Goal: Information Seeking & Learning: Learn about a topic

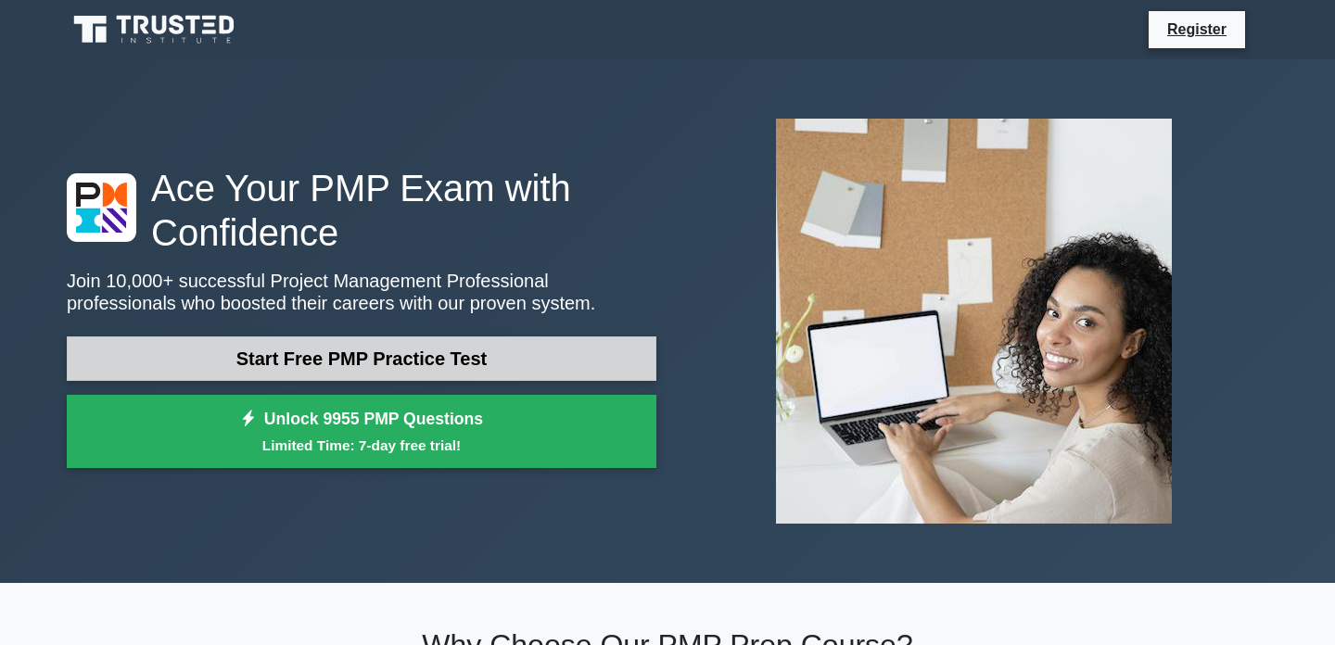
click at [409, 370] on link "Start Free PMP Practice Test" at bounding box center [361, 358] width 589 height 44
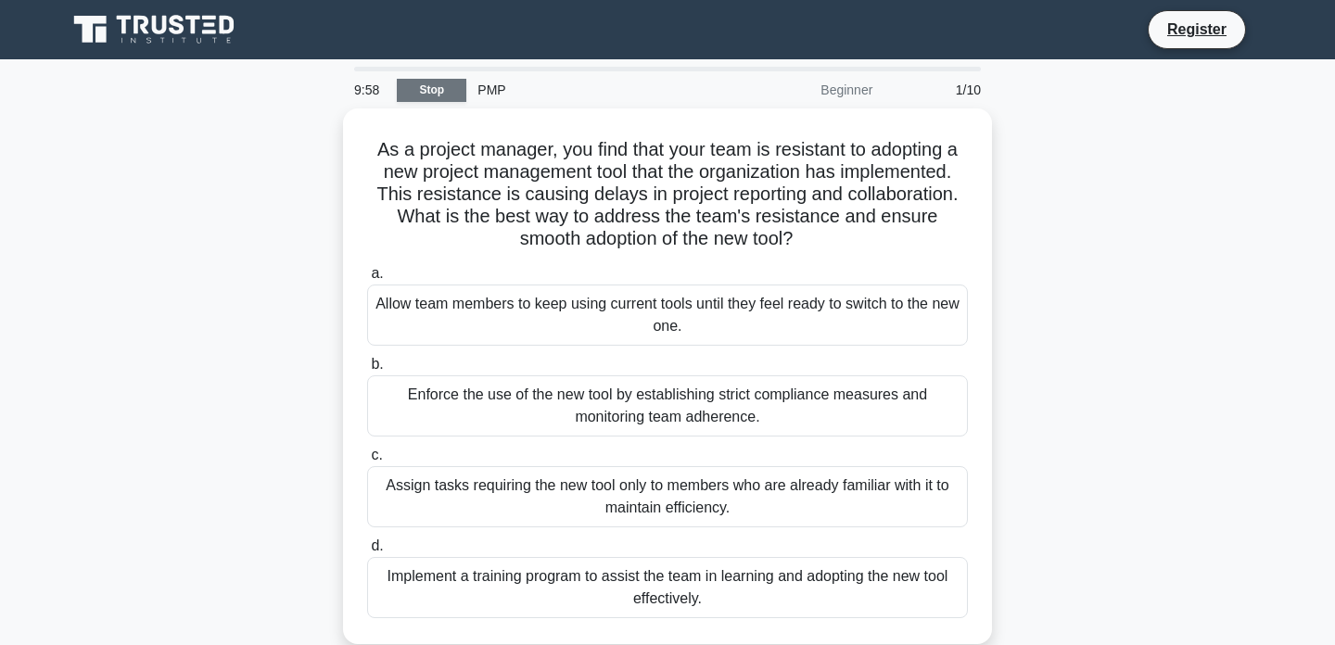
click at [429, 89] on link "Stop" at bounding box center [432, 90] width 70 height 23
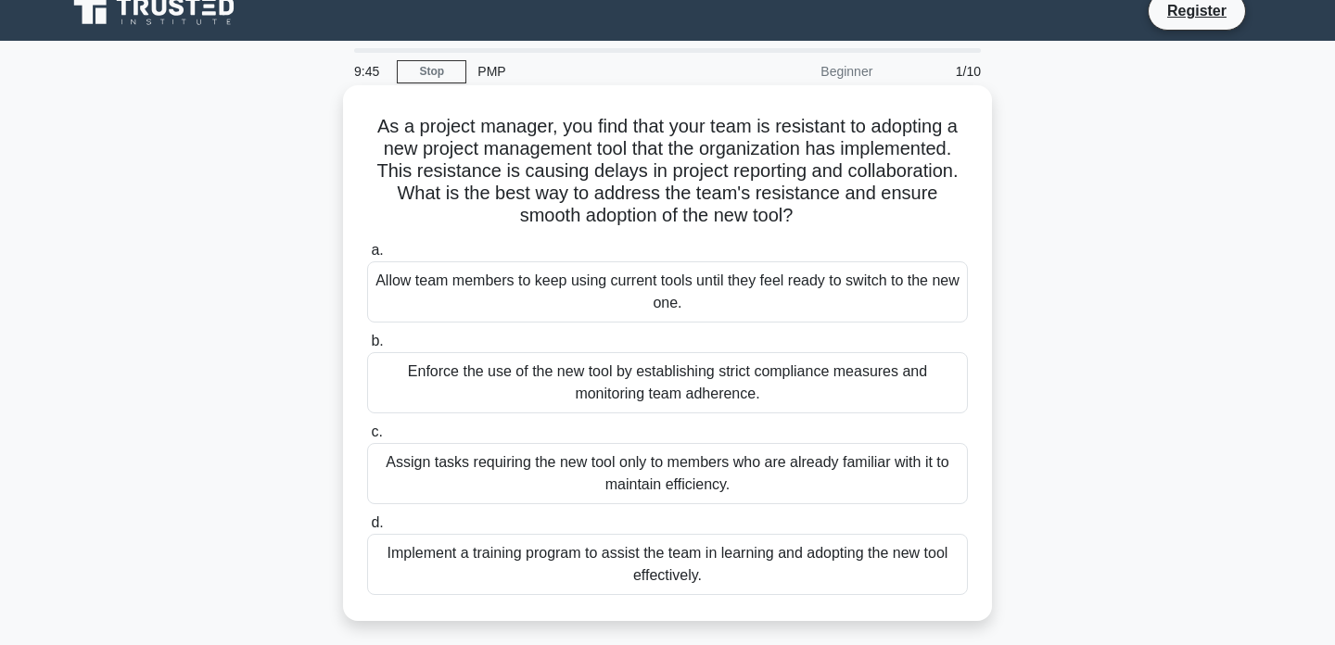
scroll to position [20, 0]
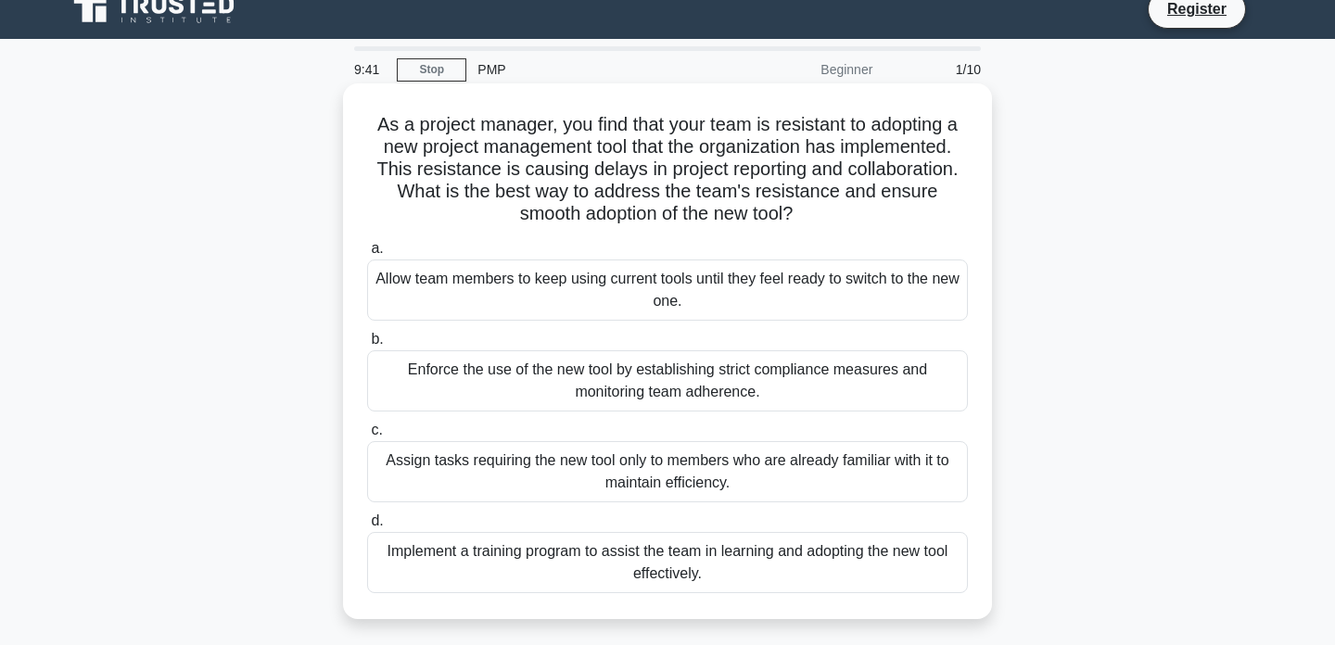
click at [692, 565] on div "Implement a training program to assist the team in learning and adopting the ne…" at bounding box center [667, 562] width 601 height 61
click at [367, 527] on input "d. Implement a training program to assist the team in learning and adopting the…" at bounding box center [367, 521] width 0 height 12
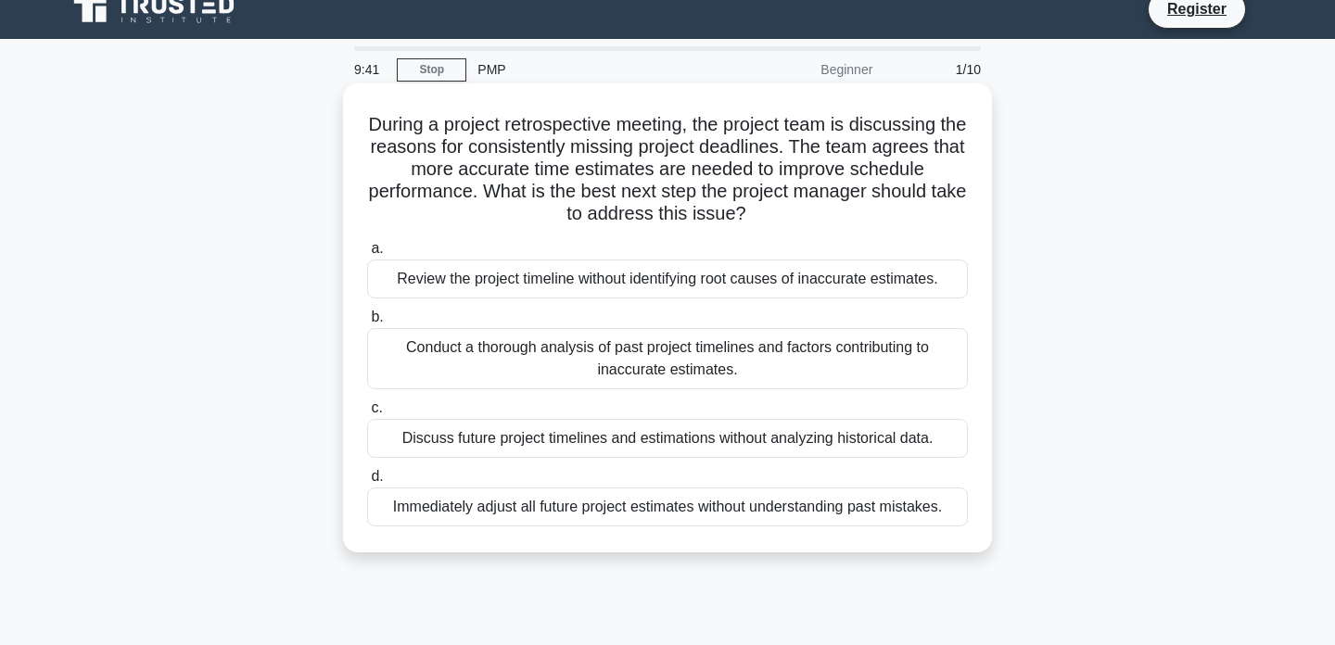
scroll to position [0, 0]
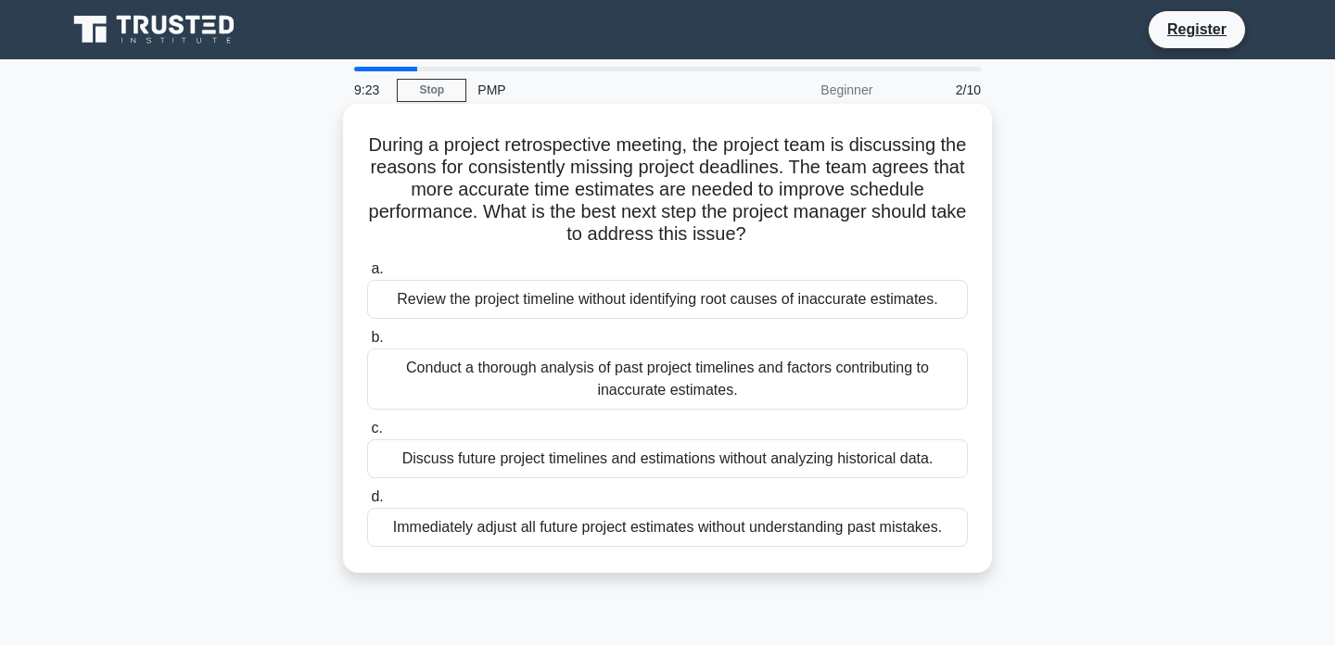
click at [739, 384] on div "Conduct a thorough analysis of past project timelines and factors contributing …" at bounding box center [667, 378] width 601 height 61
click at [367, 344] on input "b. Conduct a thorough analysis of past project timelines and factors contributi…" at bounding box center [367, 338] width 0 height 12
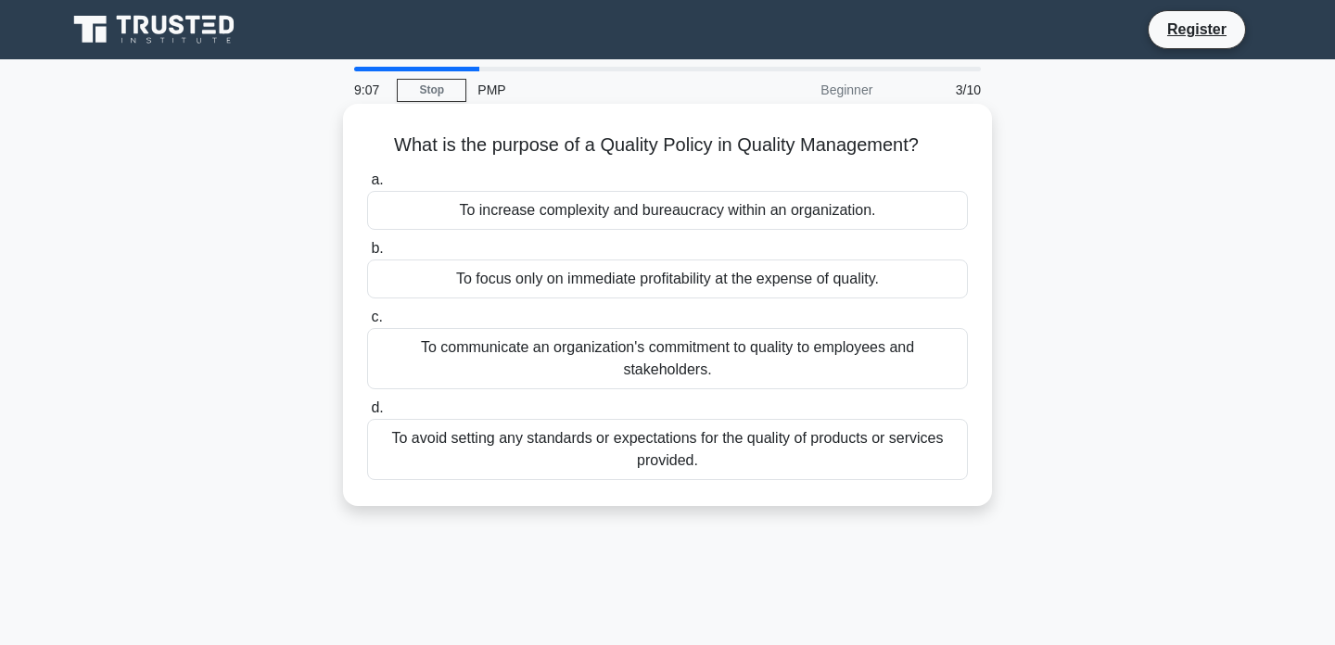
click at [598, 137] on h5 "What is the purpose of a Quality Policy in Quality Management? .spinner_0XTQ{tr…" at bounding box center [667, 145] width 604 height 24
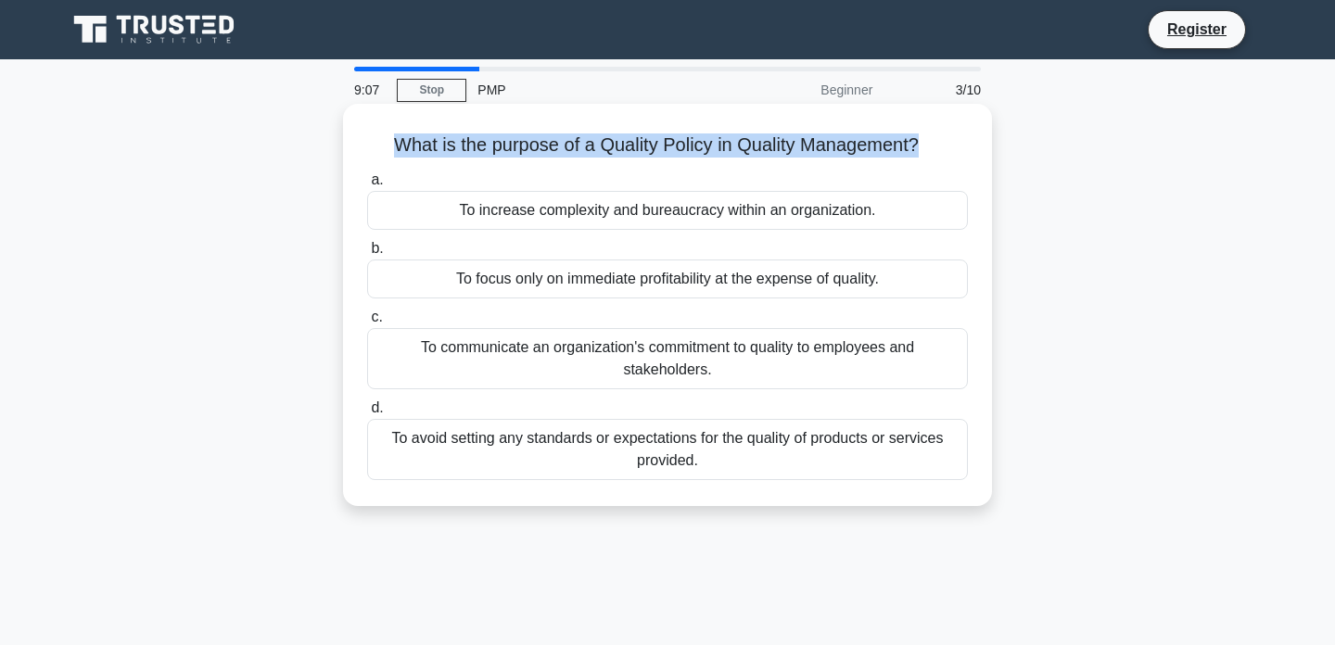
click at [598, 137] on h5 "What is the purpose of a Quality Policy in Quality Management? .spinner_0XTQ{tr…" at bounding box center [667, 145] width 604 height 24
copy div "What is the purpose of a Quality Policy in Quality Management? .spinner_0XTQ{tr…"
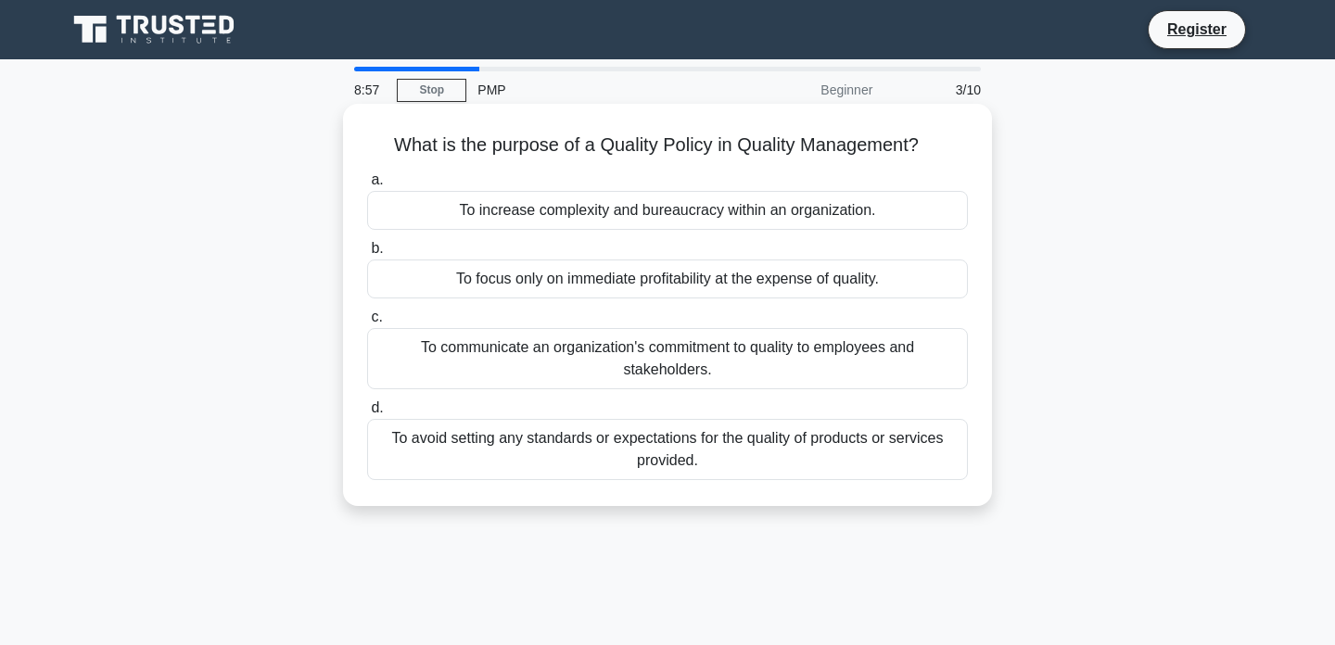
click at [631, 361] on div "To communicate an organization's commitment to quality to employees and stakeho…" at bounding box center [667, 358] width 601 height 61
click at [367, 323] on input "c. To communicate an organization's commitment to quality to employees and stak…" at bounding box center [367, 317] width 0 height 12
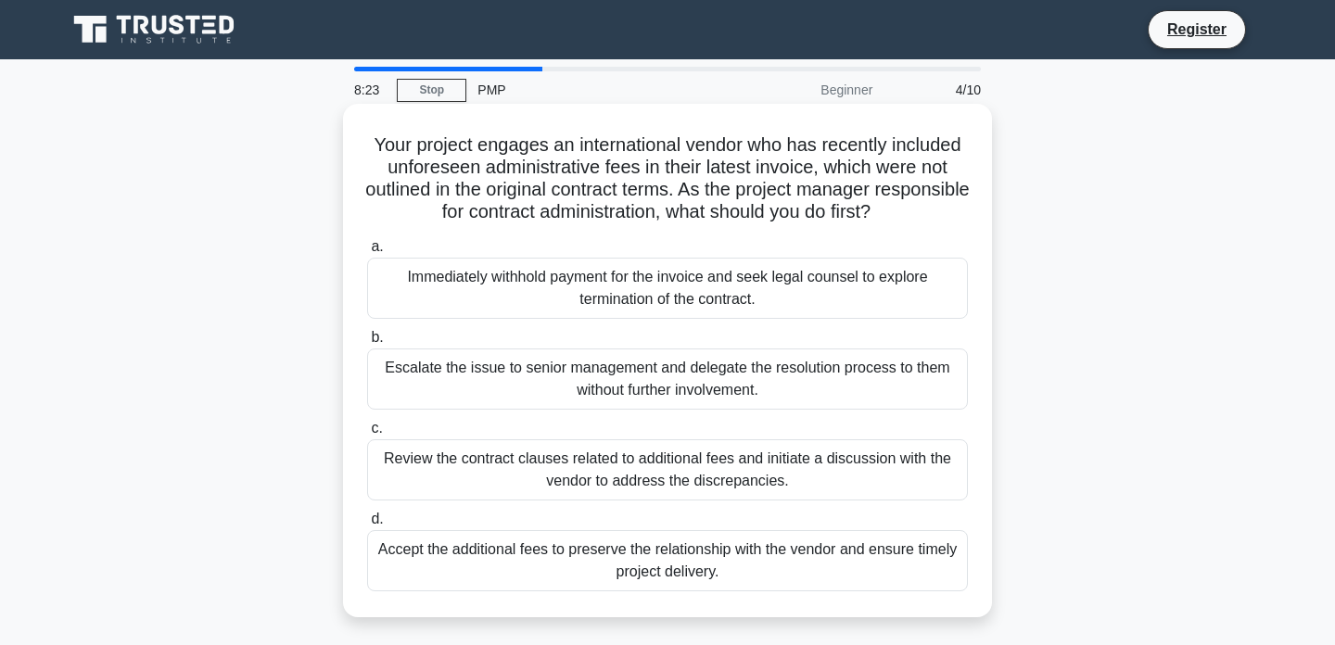
click at [741, 470] on div "Review the contract clauses related to additional fees and initiate a discussio…" at bounding box center [667, 469] width 601 height 61
click at [367, 435] on input "c. Review the contract clauses related to additional fees and initiate a discus…" at bounding box center [367, 429] width 0 height 12
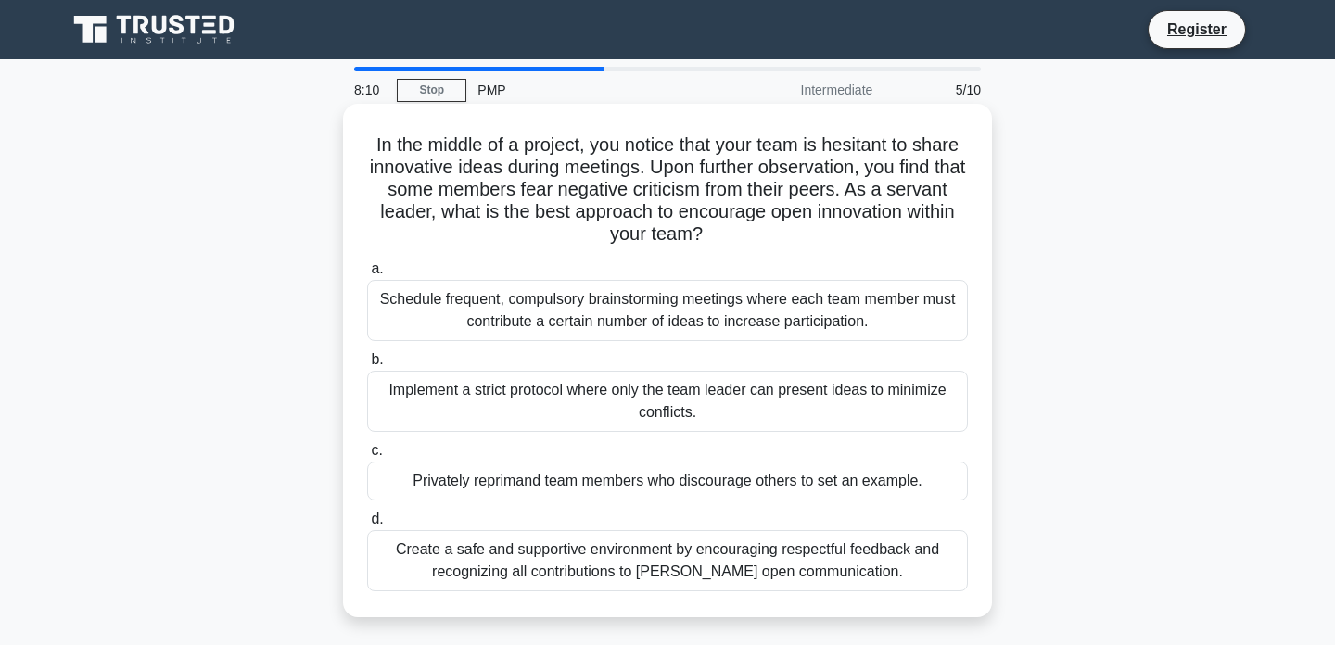
click at [715, 565] on div "Create a safe and supportive environment by encouraging respectful feedback and…" at bounding box center [667, 560] width 601 height 61
click at [367, 525] on input "d. Create a safe and supportive environment by encouraging respectful feedback …" at bounding box center [367, 519] width 0 height 12
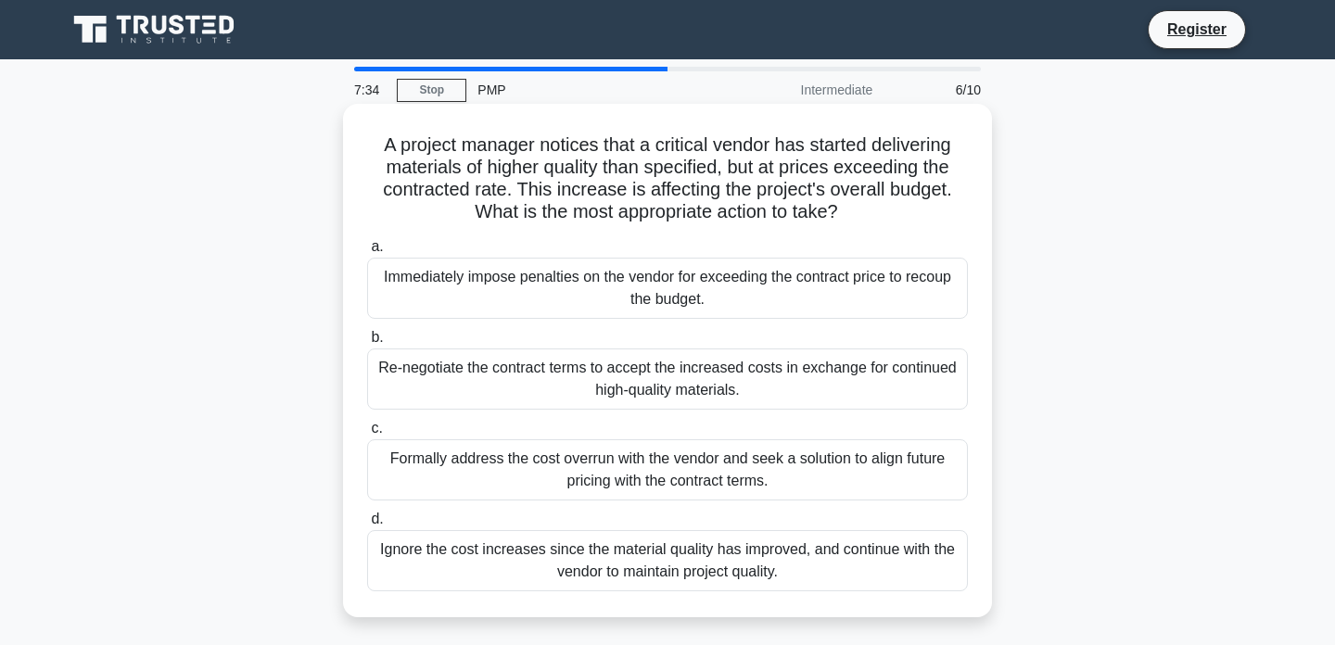
click at [690, 475] on div "Formally address the cost overrun with the vendor and seek a solution to align …" at bounding box center [667, 469] width 601 height 61
click at [367, 435] on input "c. Formally address the cost overrun with the vendor and seek a solution to ali…" at bounding box center [367, 429] width 0 height 12
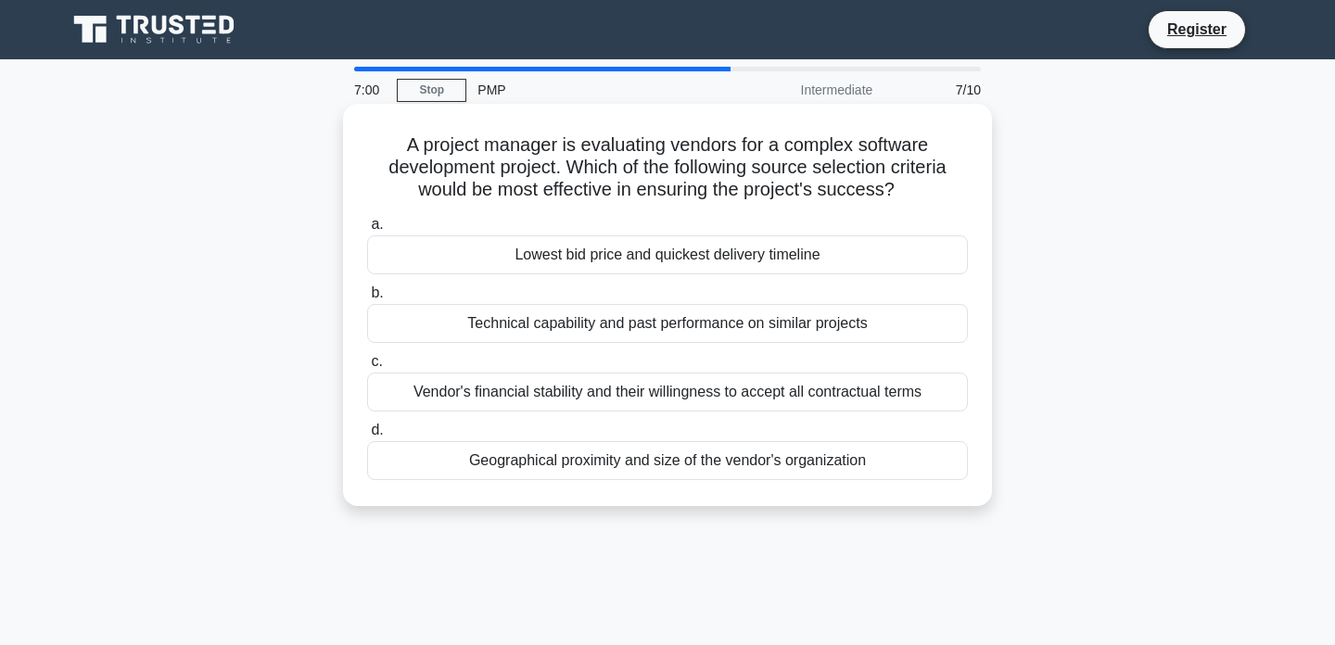
click at [660, 165] on h5 "A project manager is evaluating vendors for a complex software development proj…" at bounding box center [667, 167] width 604 height 69
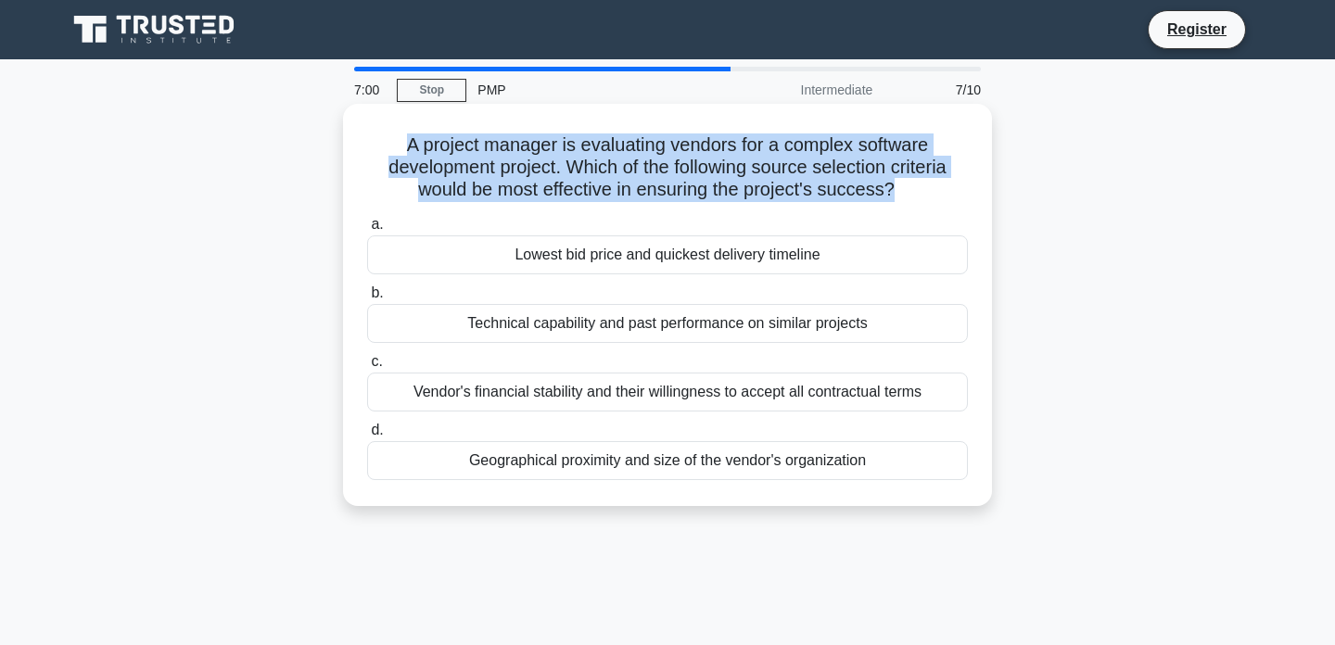
click at [660, 165] on h5 "A project manager is evaluating vendors for a complex software development proj…" at bounding box center [667, 167] width 604 height 69
copy div "A project manager is evaluating vendors for a complex software development proj…"
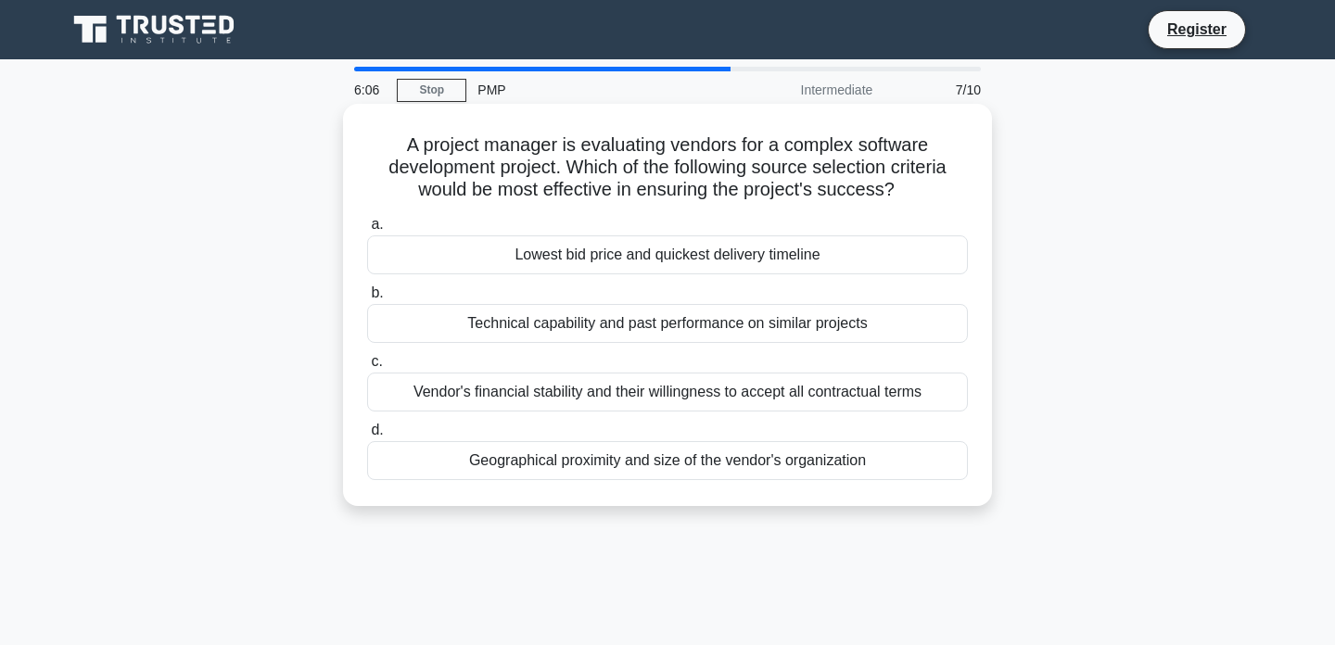
click at [846, 323] on div "Technical capability and past performance on similar projects" at bounding box center [667, 323] width 601 height 39
click at [367, 299] on input "b. Technical capability and past performance on similar projects" at bounding box center [367, 293] width 0 height 12
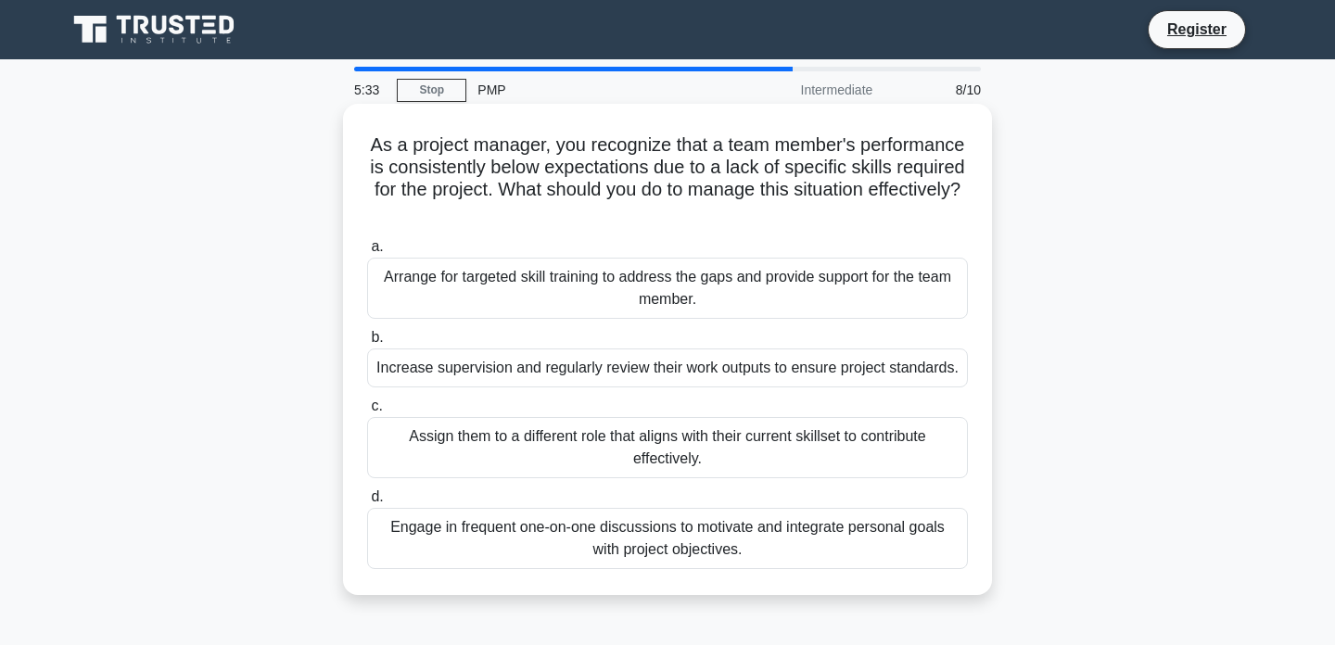
click at [743, 285] on div "Arrange for targeted skill training to address the gaps and provide support for…" at bounding box center [667, 288] width 601 height 61
click at [367, 253] on input "a. Arrange for targeted skill training to address the gaps and provide support …" at bounding box center [367, 247] width 0 height 12
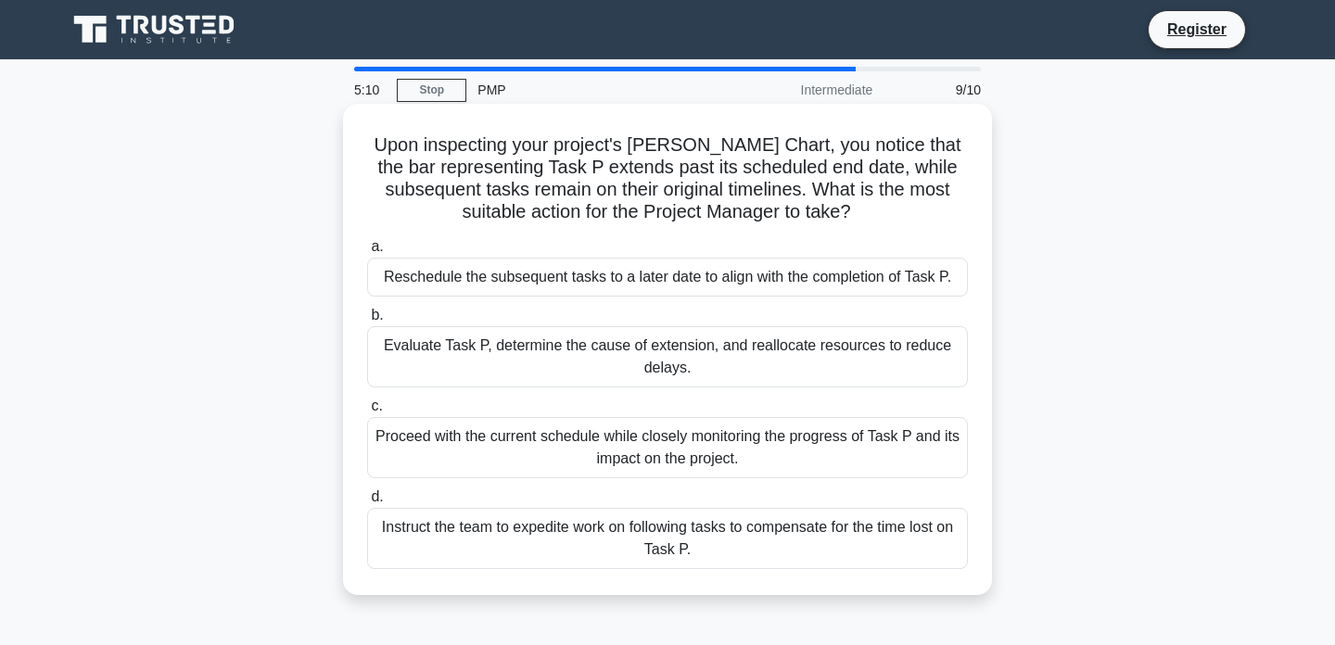
click at [682, 365] on div "Evaluate Task P, determine the cause of extension, and reallocate resources to …" at bounding box center [667, 356] width 601 height 61
click at [367, 322] on input "b. Evaluate Task P, determine the cause of extension, and reallocate resources …" at bounding box center [367, 316] width 0 height 12
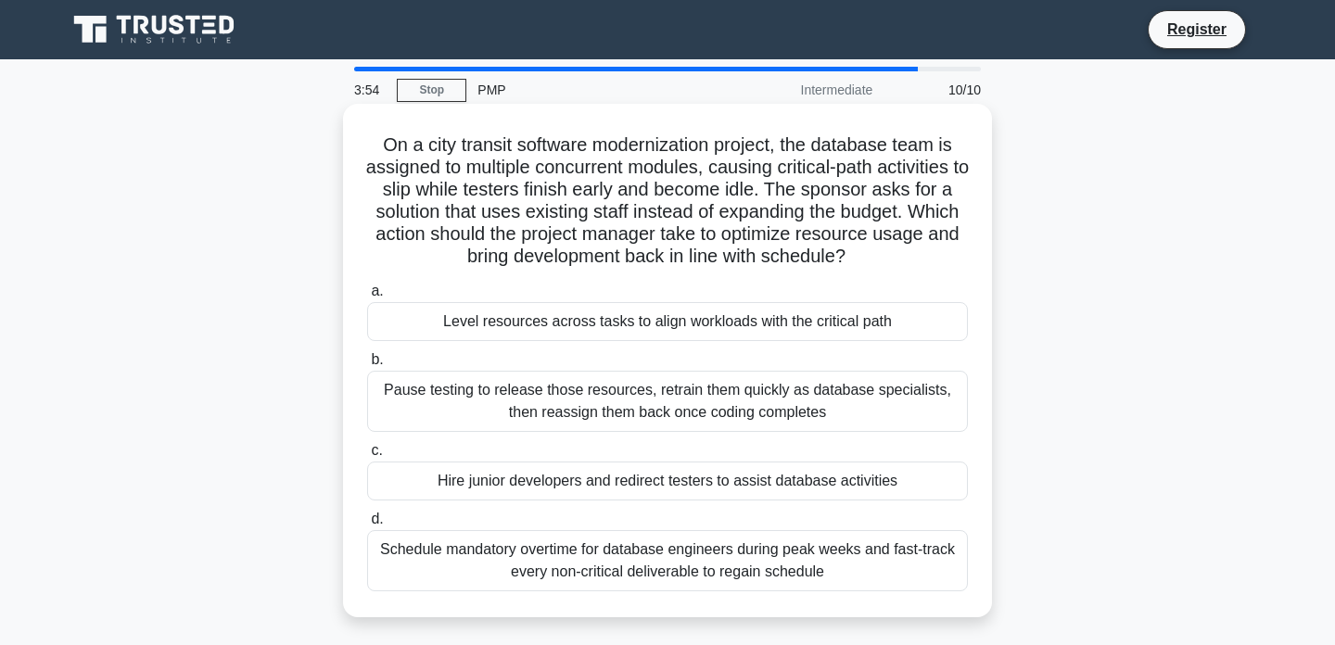
click at [651, 317] on div "Level resources across tasks to align workloads with the critical path" at bounding box center [667, 321] width 601 height 39
click at [367, 297] on input "a. Level resources across tasks to align workloads with the critical path" at bounding box center [367, 291] width 0 height 12
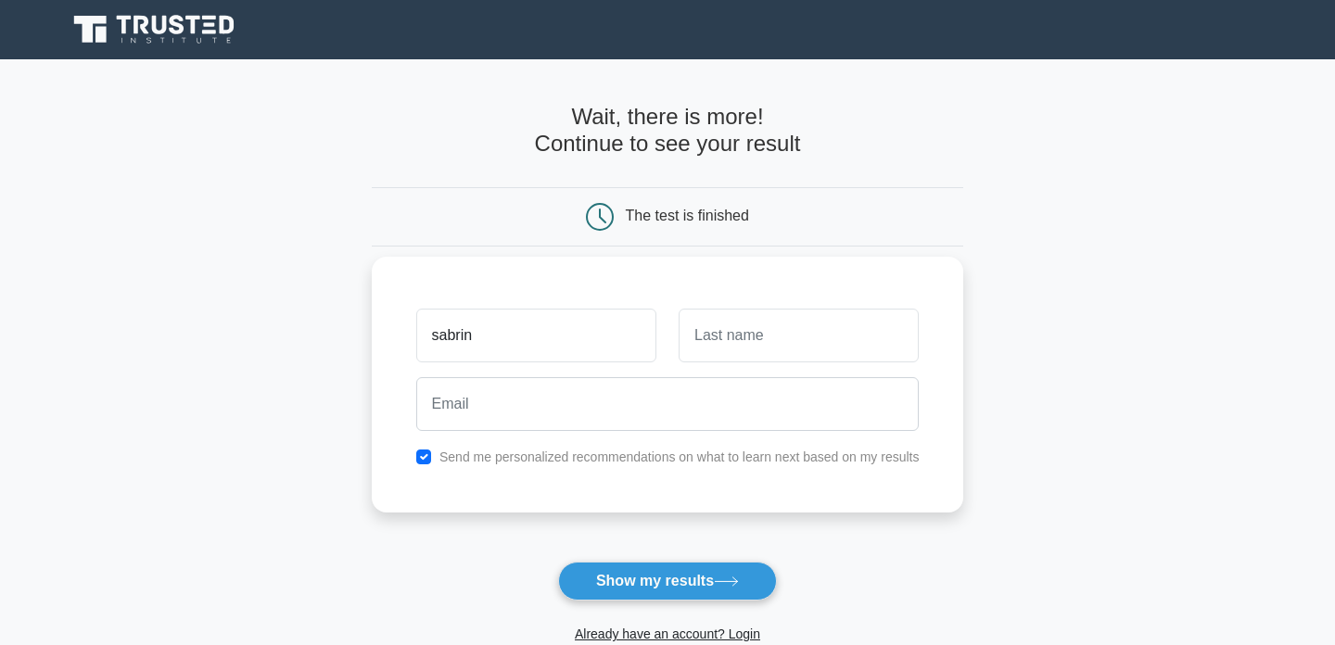
type input "sabrin"
type input "mohamednur"
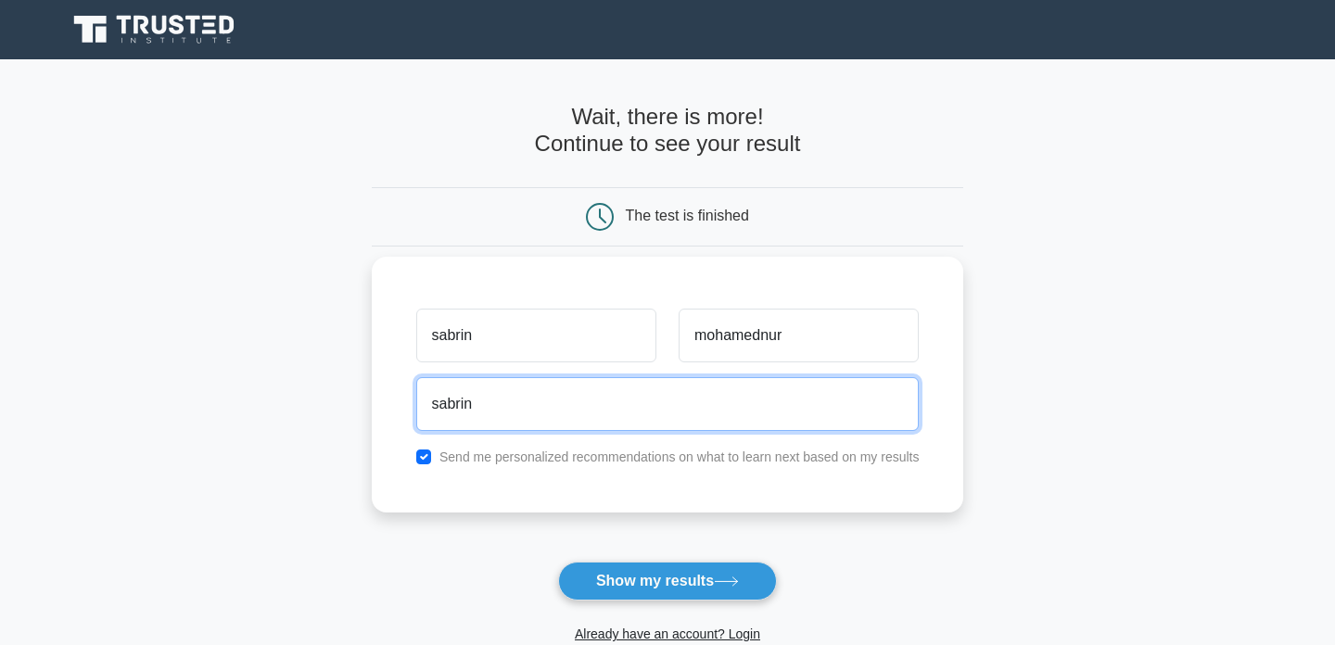
type input "sabrin.mohamednur98@gmail.com"
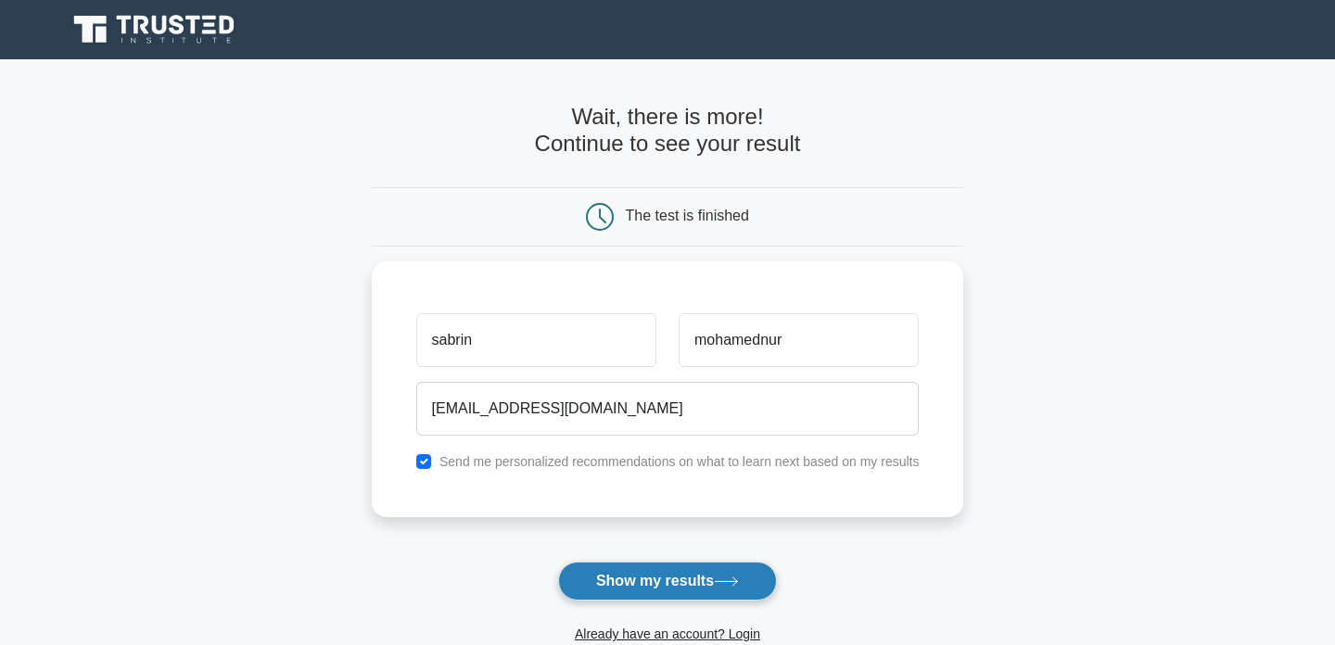
click at [640, 573] on button "Show my results" at bounding box center [667, 581] width 219 height 39
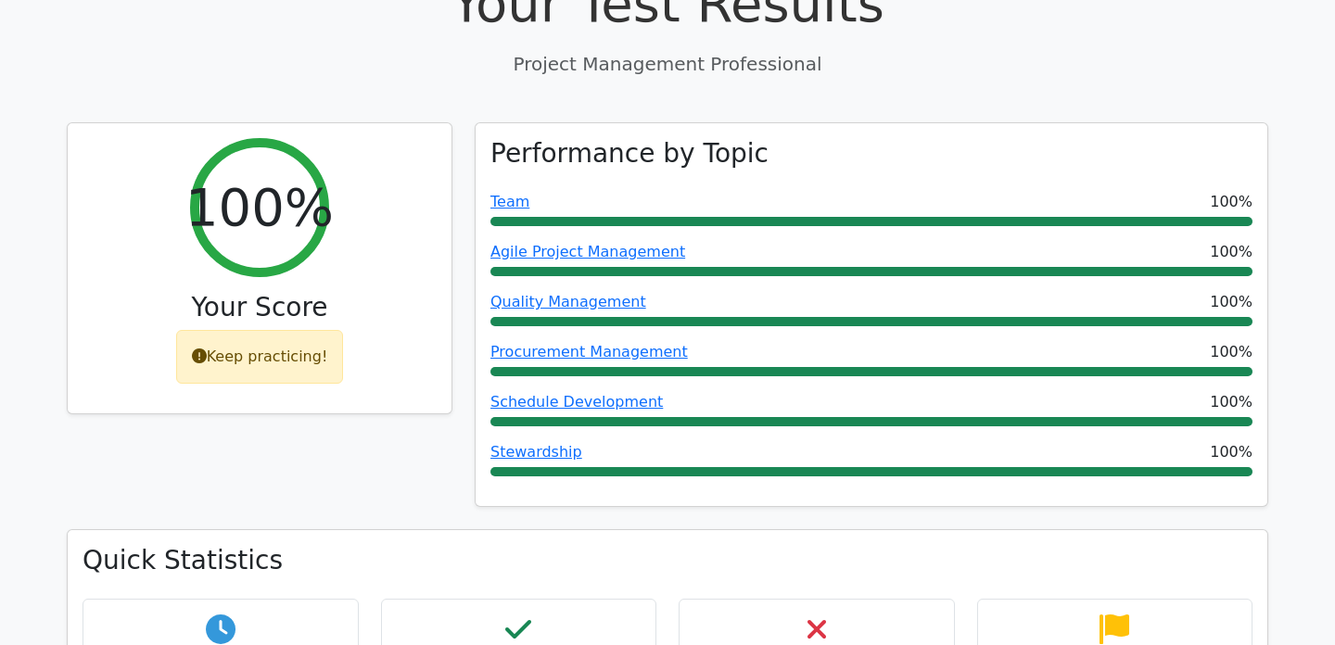
scroll to position [775, 0]
